Goal: Find contact information: Find contact information

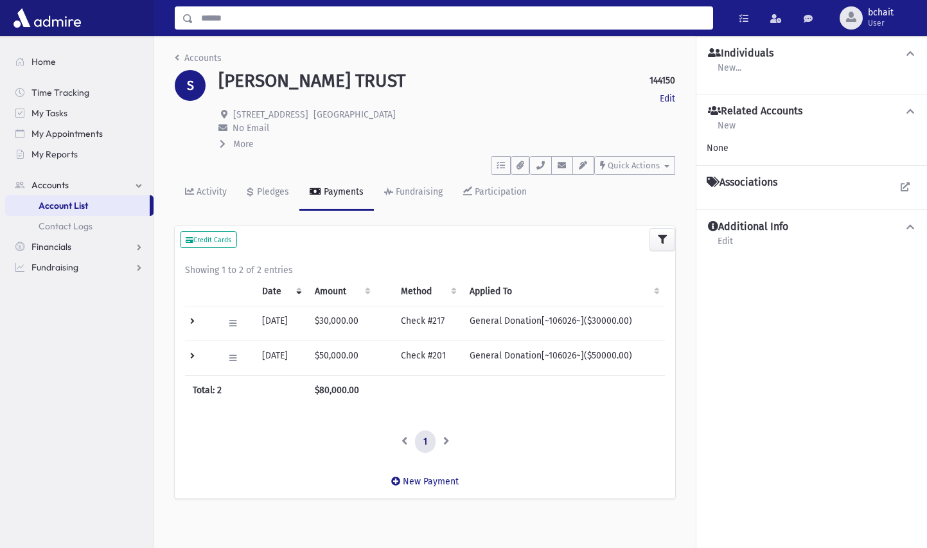
click at [301, 17] on input "Search" at bounding box center [452, 17] width 519 height 23
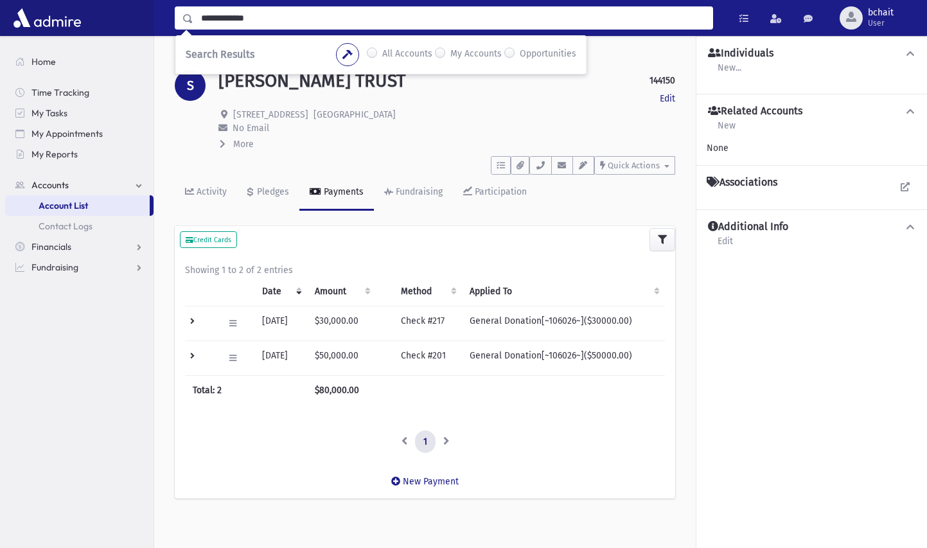
type input "**********"
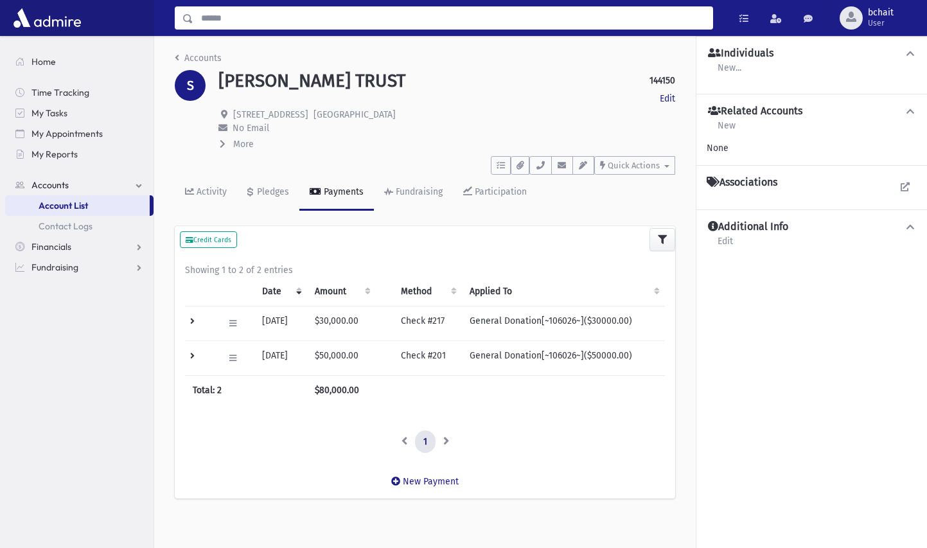
click at [241, 21] on input "Search" at bounding box center [452, 17] width 519 height 23
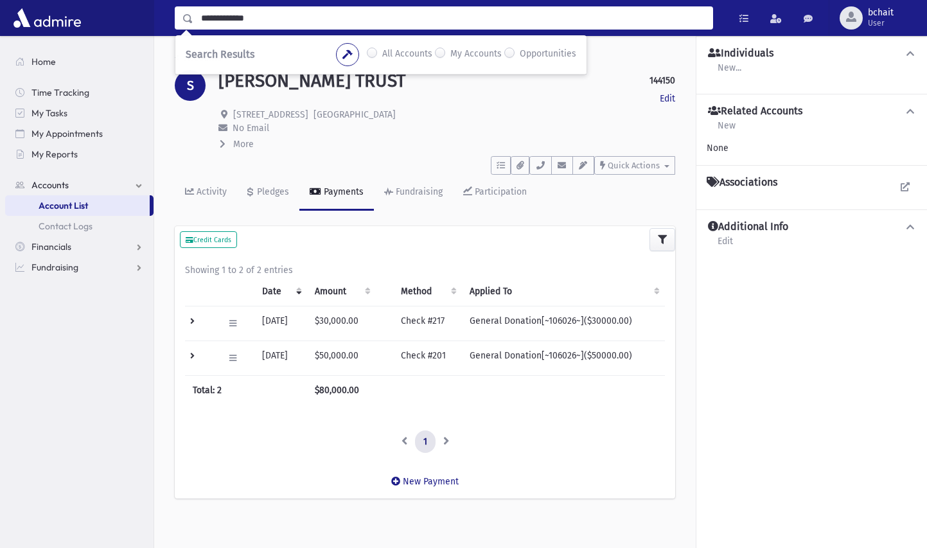
type input "**********"
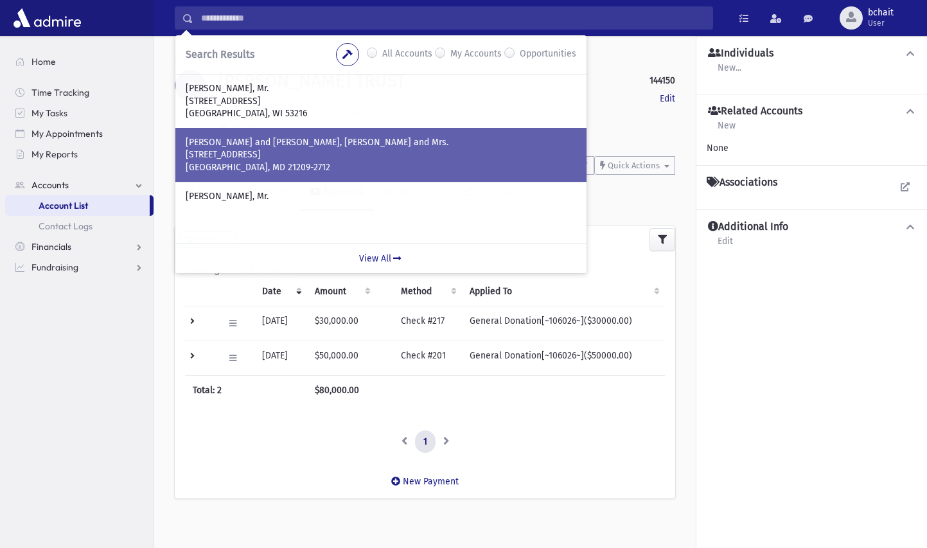
click at [307, 163] on p "Baltimore, MD 21209-2712" at bounding box center [381, 167] width 390 height 13
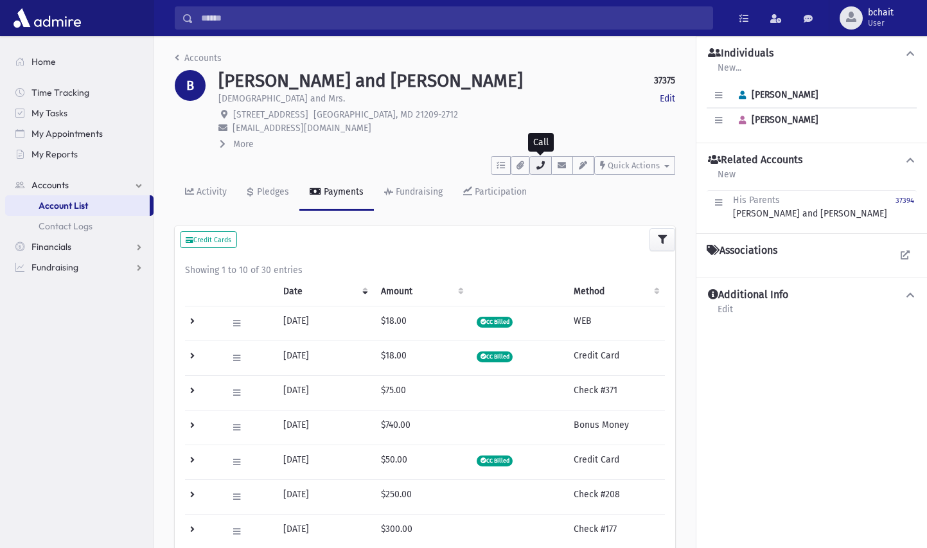
click at [536, 166] on icon "button" at bounding box center [540, 165] width 10 height 8
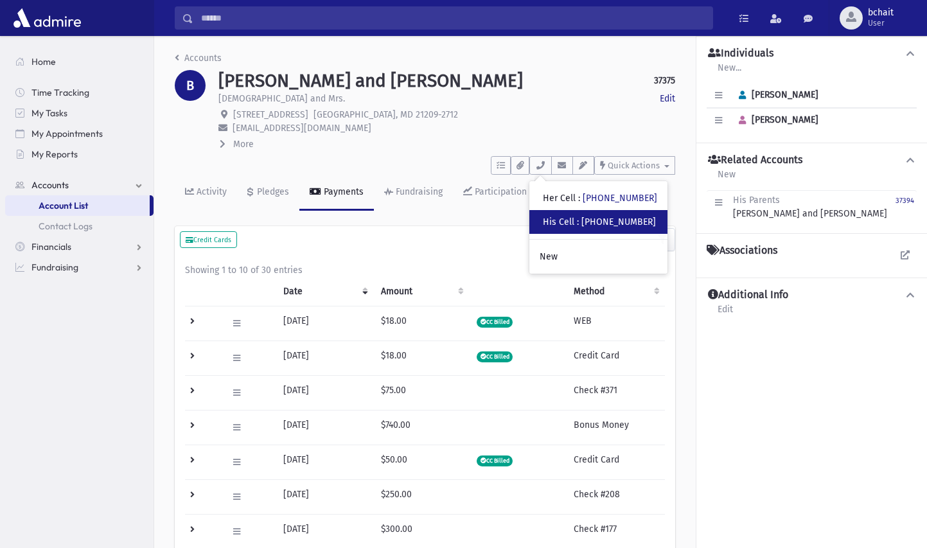
click at [568, 215] on div "• His Cell : [PHONE_NUMBER]" at bounding box center [598, 222] width 138 height 24
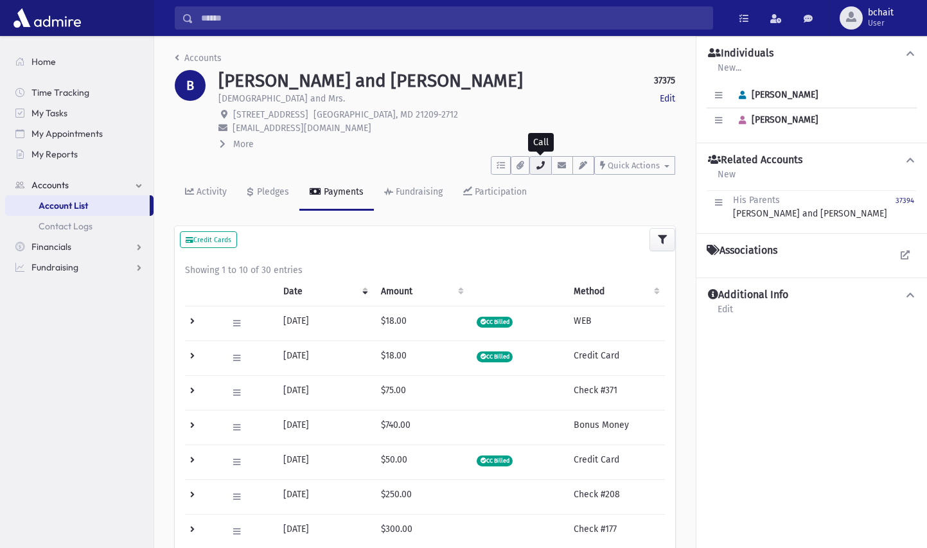
click at [541, 168] on icon "button" at bounding box center [540, 165] width 10 height 8
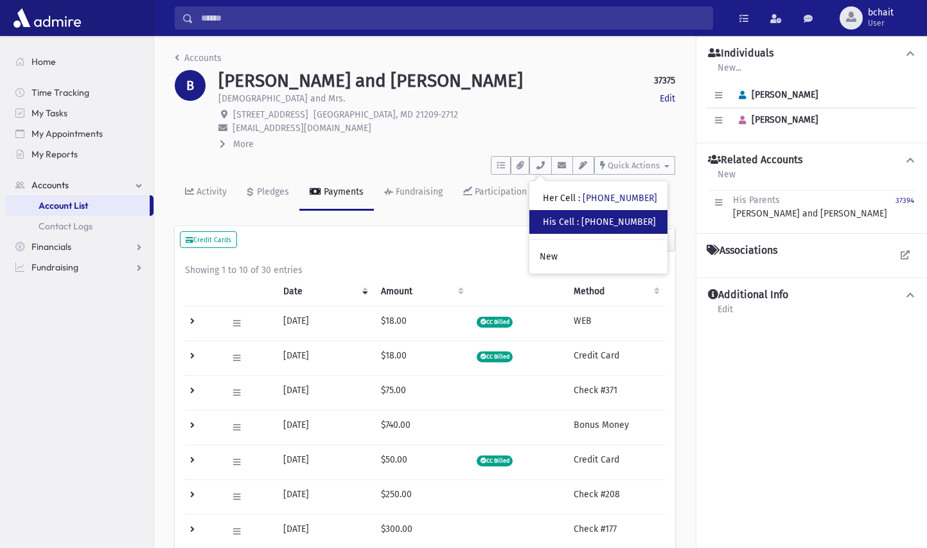
click at [560, 224] on div "His Cell : [PHONE_NUMBER]" at bounding box center [599, 221] width 113 height 13
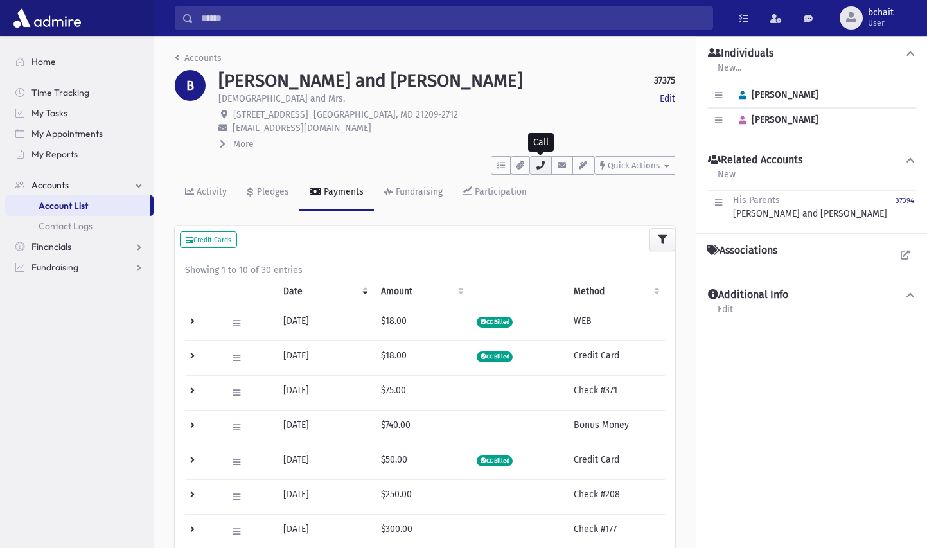
click at [543, 166] on icon "button" at bounding box center [540, 165] width 10 height 8
click at [742, 96] on icon "button" at bounding box center [742, 95] width 7 height 8
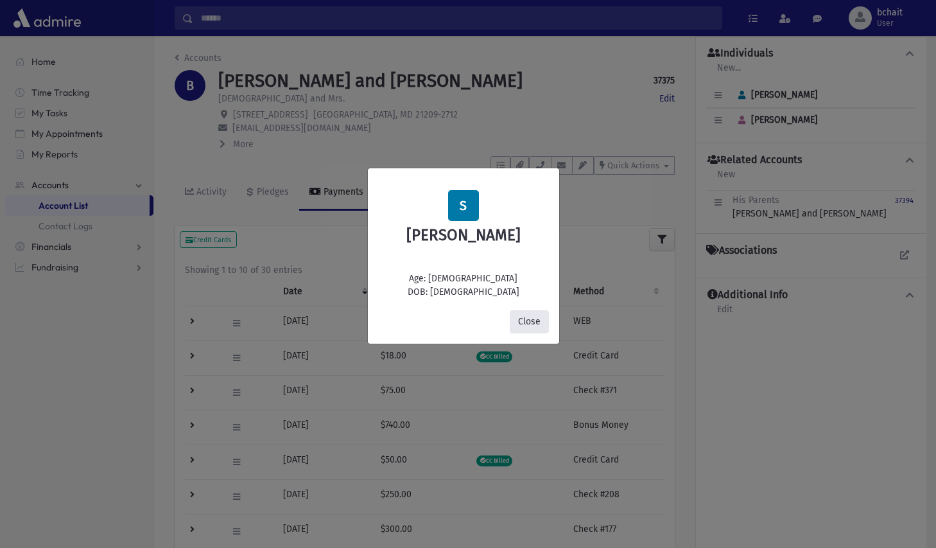
click at [534, 324] on button "Close" at bounding box center [529, 321] width 39 height 23
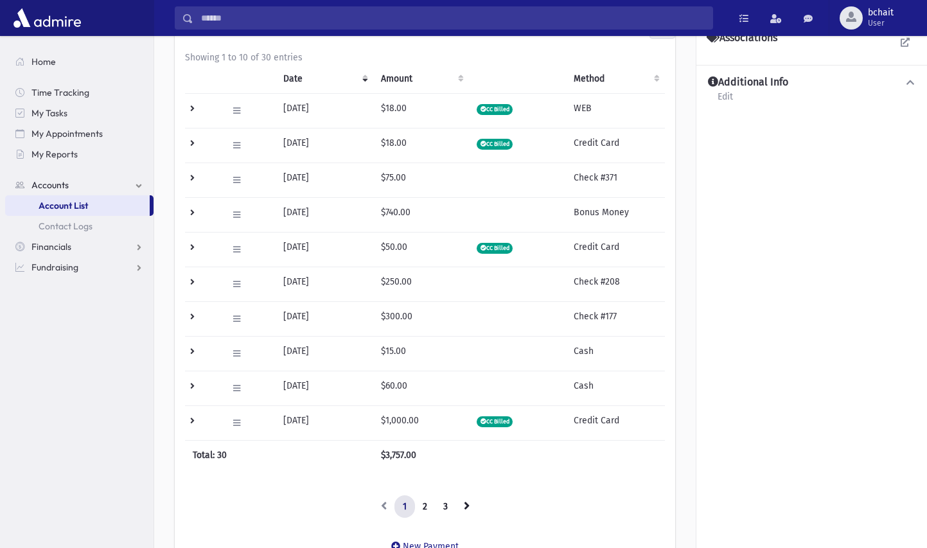
scroll to position [285, 0]
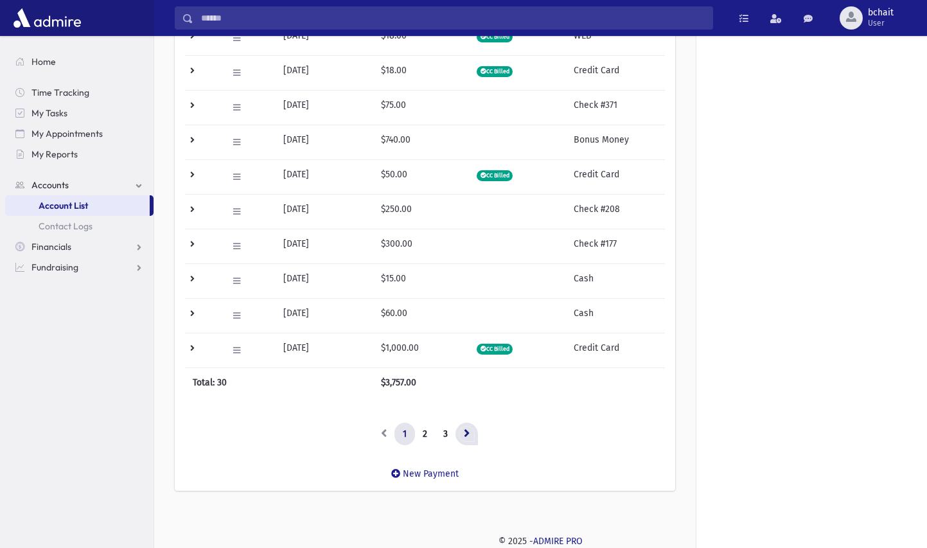
click at [465, 432] on icon at bounding box center [467, 432] width 6 height 9
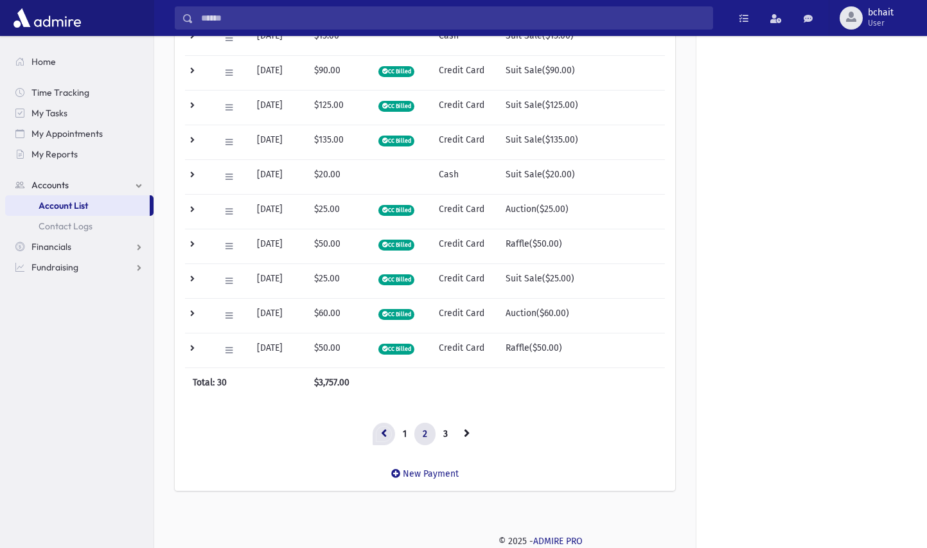
click at [382, 430] on icon at bounding box center [384, 432] width 6 height 9
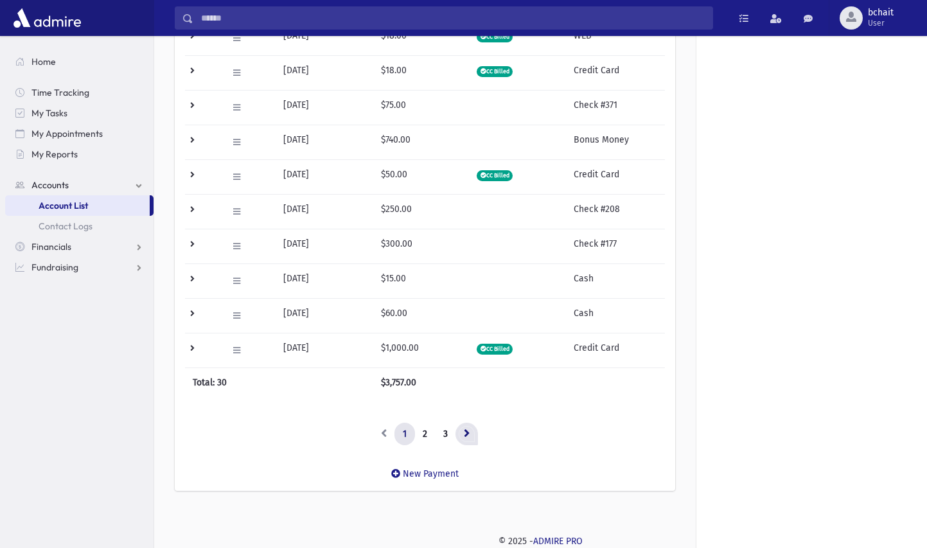
click at [466, 432] on icon at bounding box center [467, 432] width 6 height 9
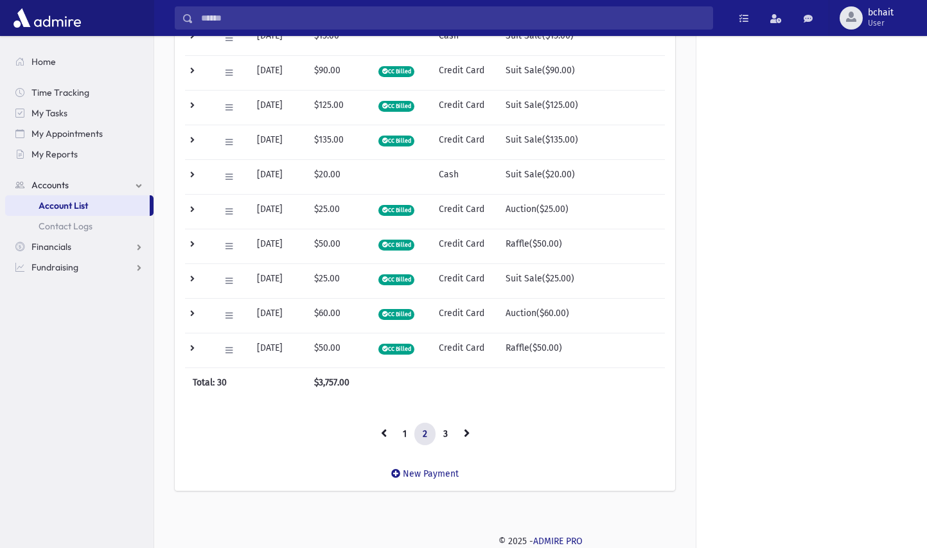
click at [466, 432] on icon at bounding box center [467, 432] width 6 height 9
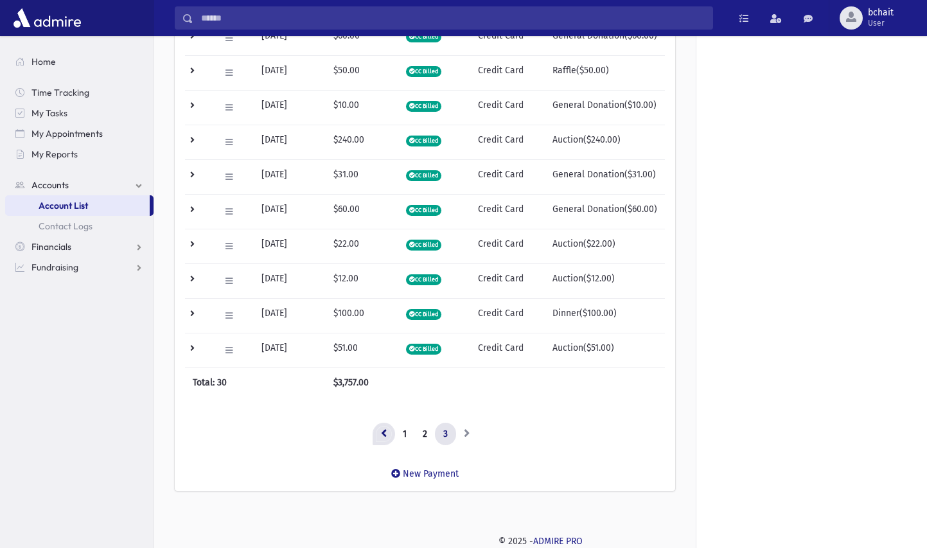
click at [383, 434] on icon at bounding box center [384, 432] width 6 height 9
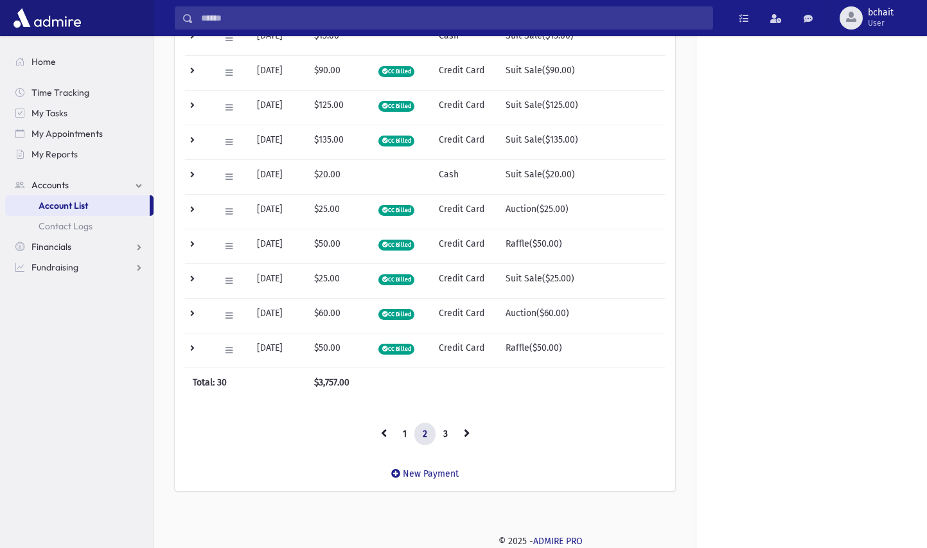
click at [383, 434] on icon at bounding box center [384, 432] width 6 height 9
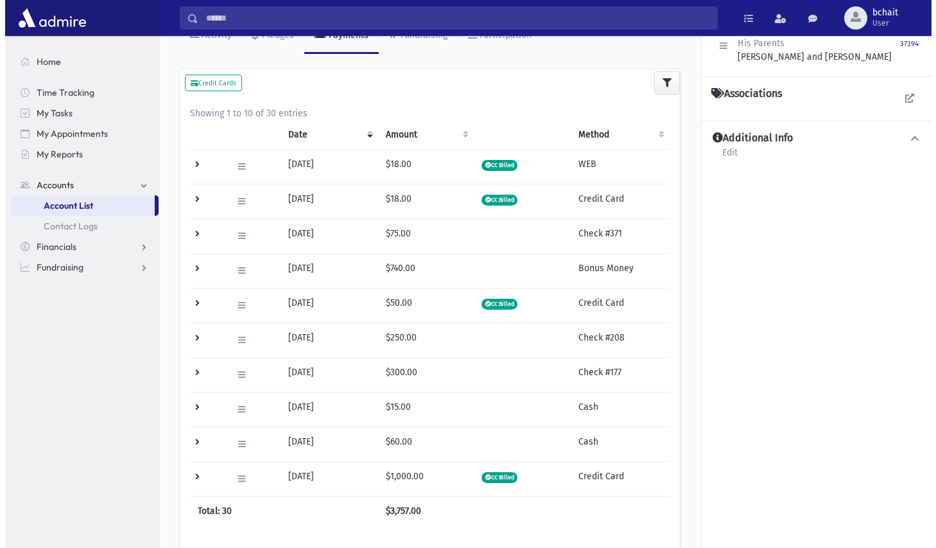
scroll to position [0, 0]
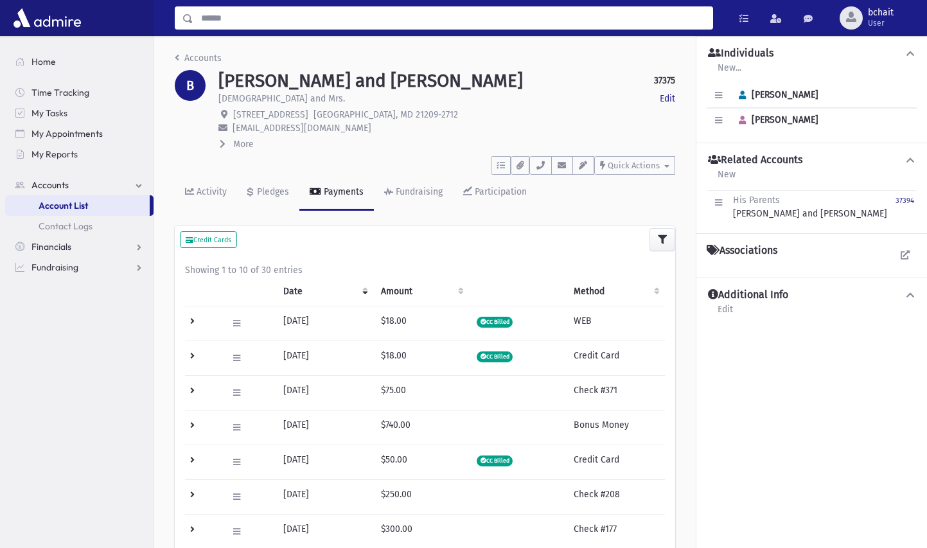
click at [265, 21] on input "Search" at bounding box center [452, 17] width 519 height 23
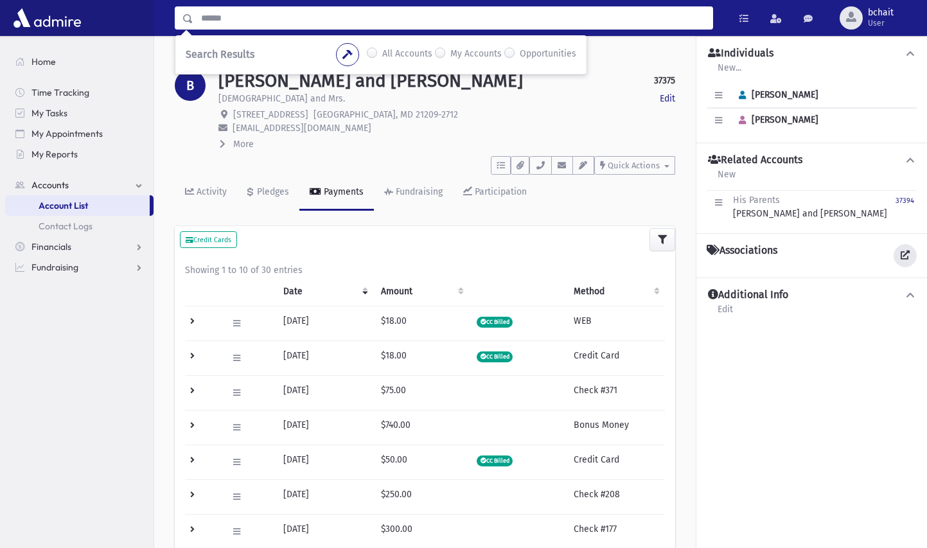
click at [904, 258] on icon at bounding box center [904, 254] width 9 height 9
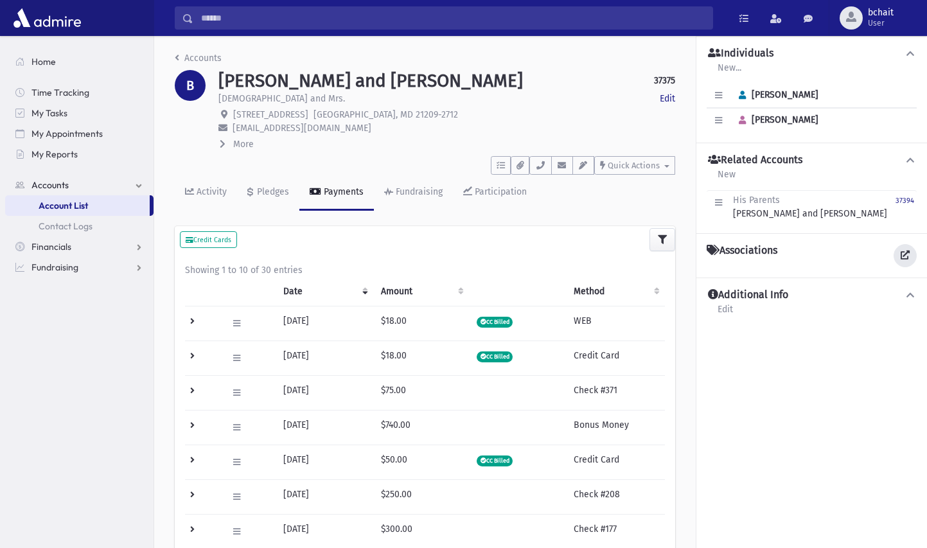
click at [904, 254] on icon at bounding box center [904, 254] width 9 height 9
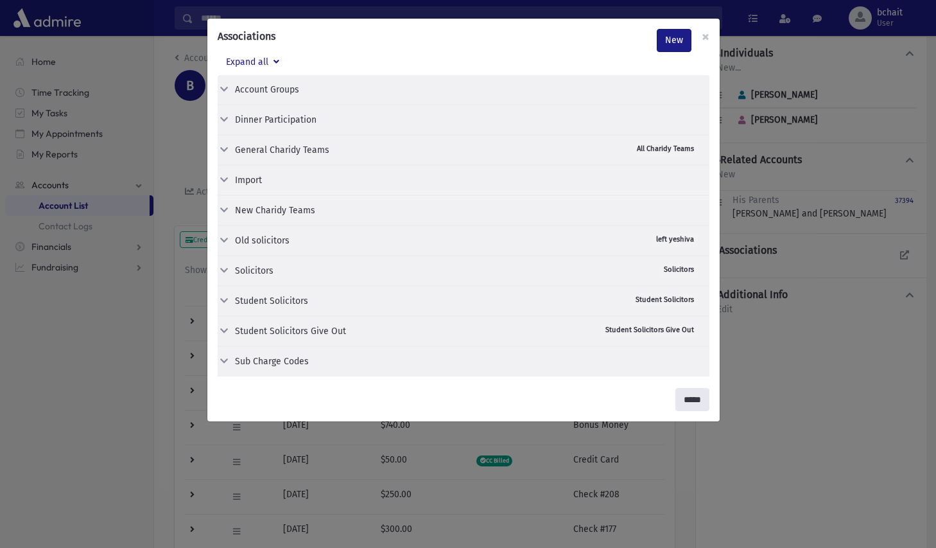
click at [698, 401] on input "*****" at bounding box center [693, 399] width 34 height 23
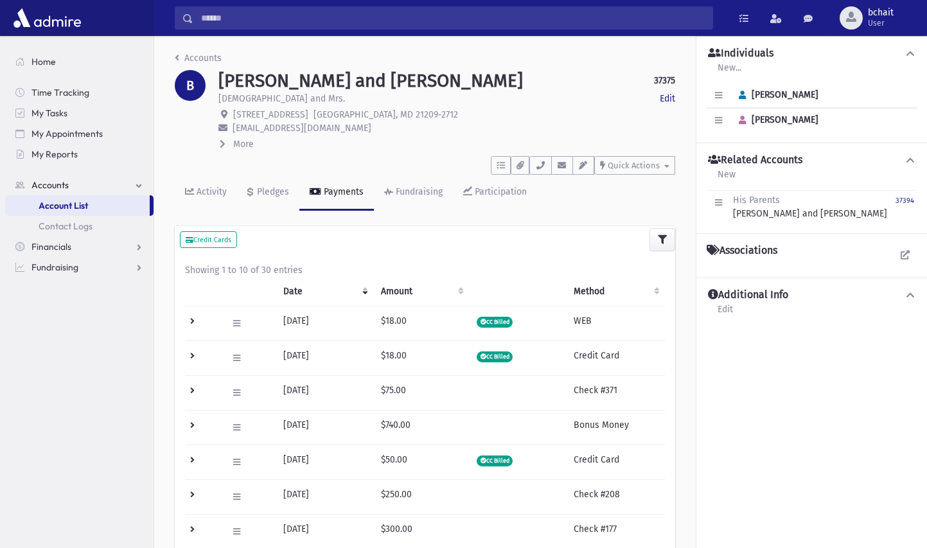
click at [903, 158] on button "Related Accounts" at bounding box center [811, 159] width 210 height 13
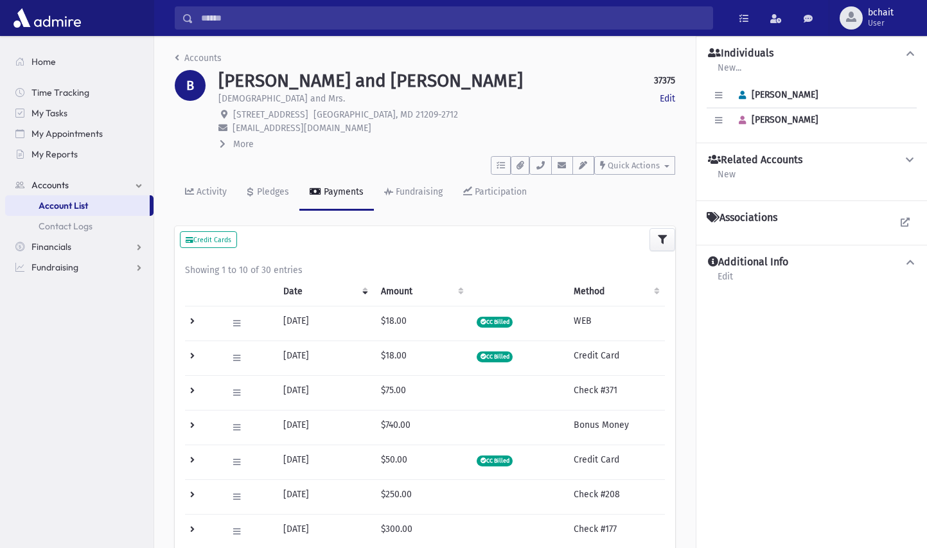
click at [903, 158] on button "Related Accounts" at bounding box center [811, 159] width 210 height 13
